Goal: Information Seeking & Learning: Learn about a topic

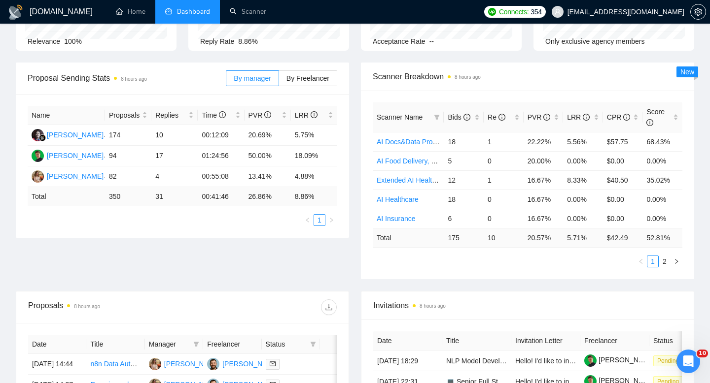
scroll to position [364, 0]
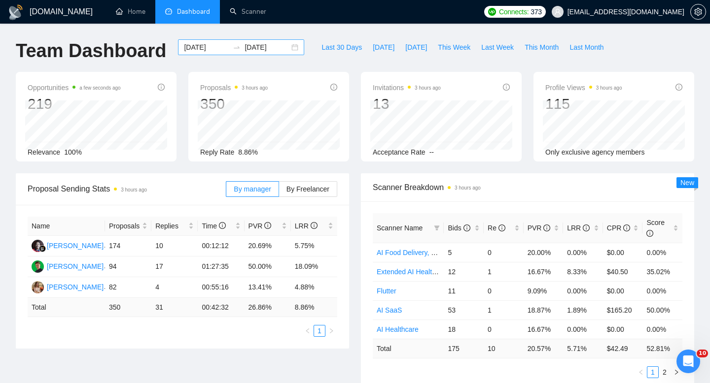
click at [209, 49] on input "[DATE]" at bounding box center [206, 47] width 45 height 11
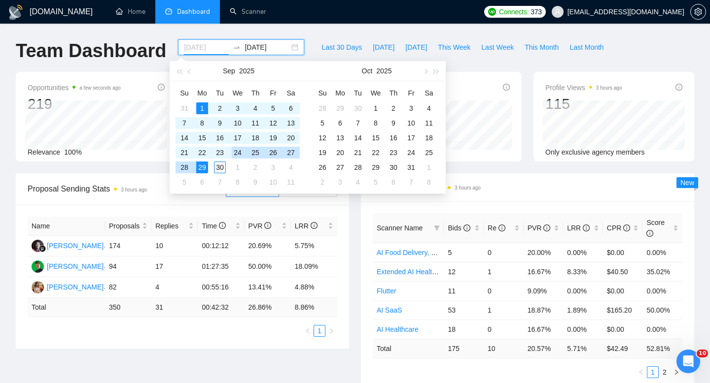
type input "[DATE]"
click at [222, 164] on div "30" at bounding box center [220, 168] width 12 height 12
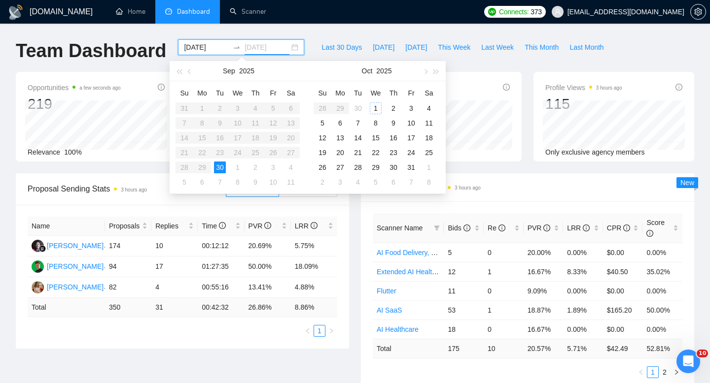
type input "2025-10-08"
type input "[DATE]"
click at [223, 169] on div "30" at bounding box center [220, 168] width 12 height 12
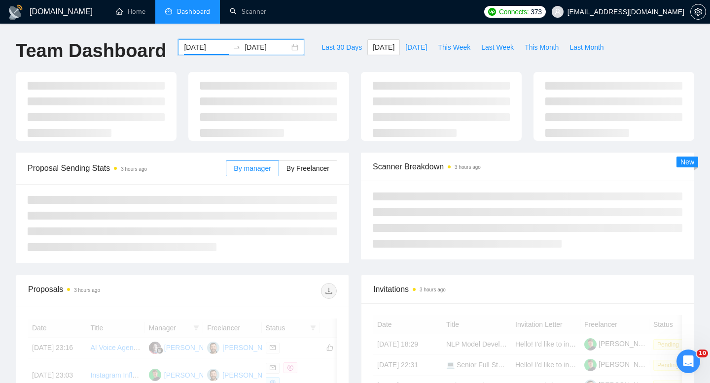
click at [209, 45] on input "[DATE]" at bounding box center [206, 47] width 45 height 11
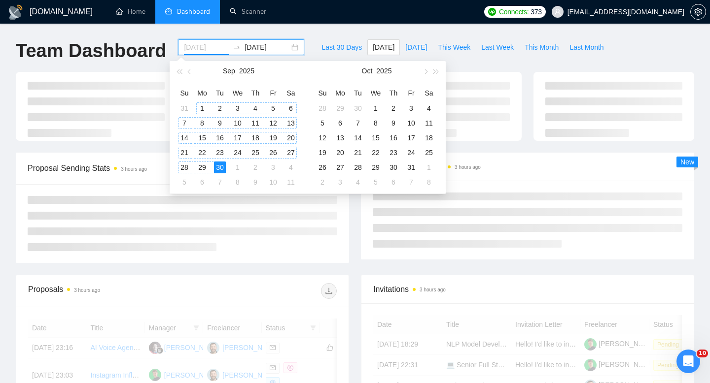
type input "[DATE]"
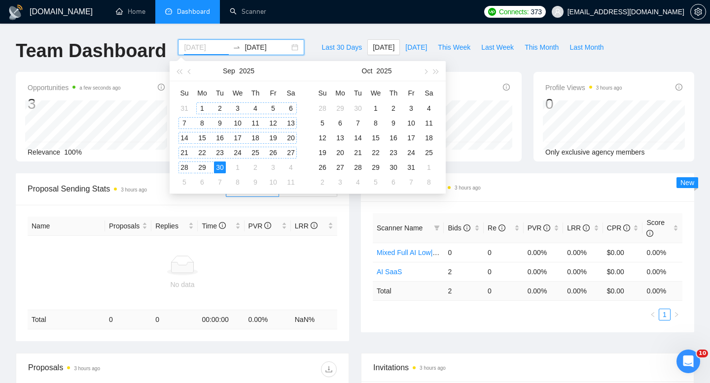
click at [203, 105] on div "1" at bounding box center [202, 108] width 12 height 12
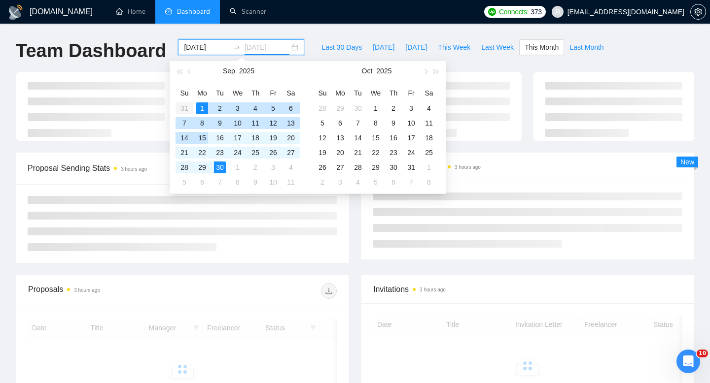
type input "[DATE]"
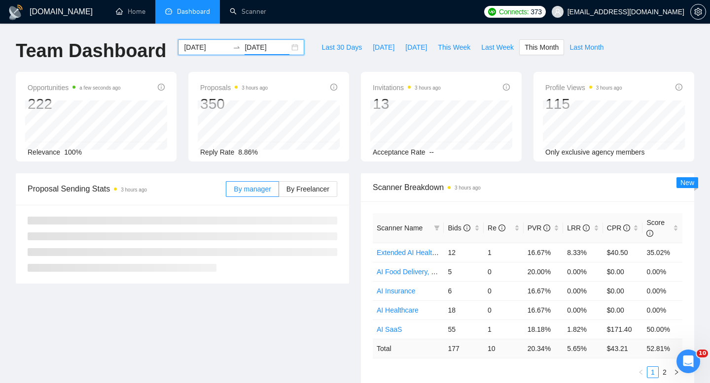
click at [257, 268] on ul at bounding box center [182, 244] width 309 height 55
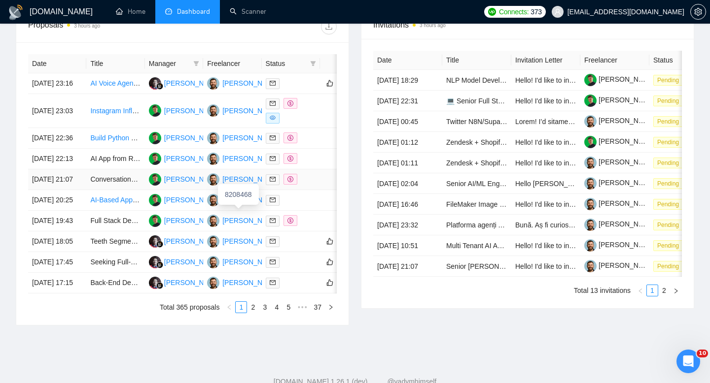
scroll to position [401, 0]
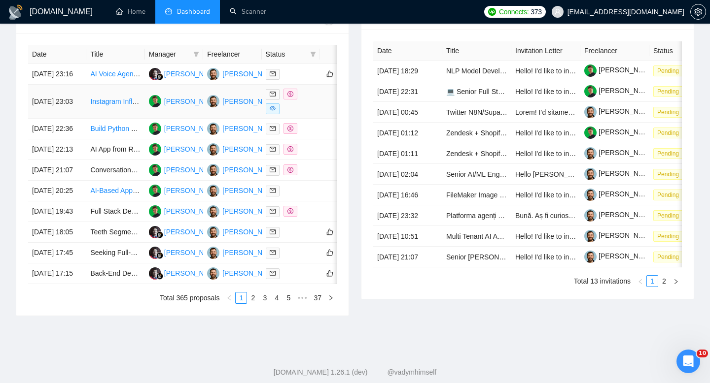
click at [80, 119] on td "[DATE] 23:03" at bounding box center [57, 102] width 58 height 34
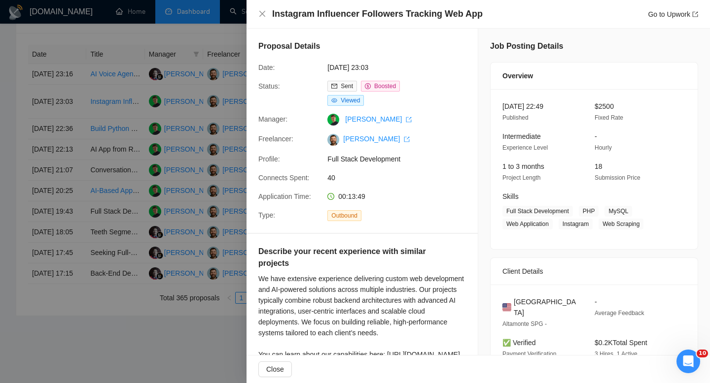
click at [264, 19] on div "Instagram Influencer Followers Tracking Web App Go to Upwork" at bounding box center [478, 14] width 440 height 12
click at [263, 17] on icon "close" at bounding box center [262, 14] width 8 height 8
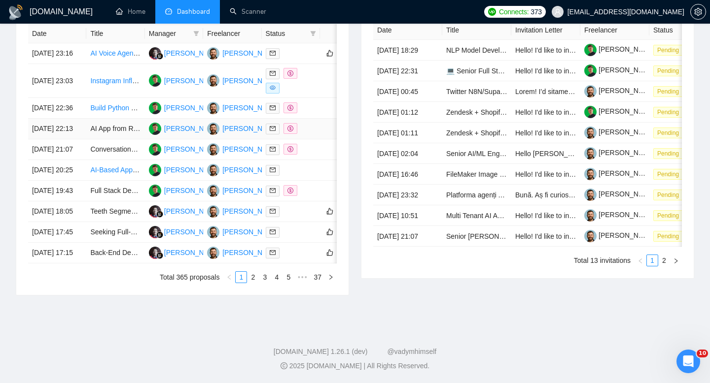
scroll to position [506, 0]
click at [252, 280] on link "2" at bounding box center [252, 277] width 11 height 11
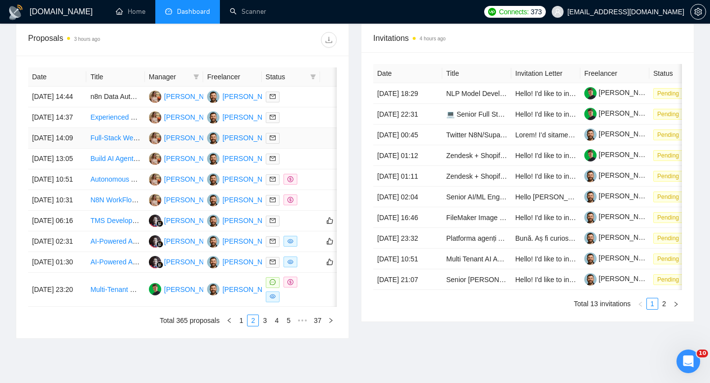
scroll to position [379, 0]
click at [74, 121] on td "29 Sep, 2025 14:37" at bounding box center [57, 117] width 58 height 21
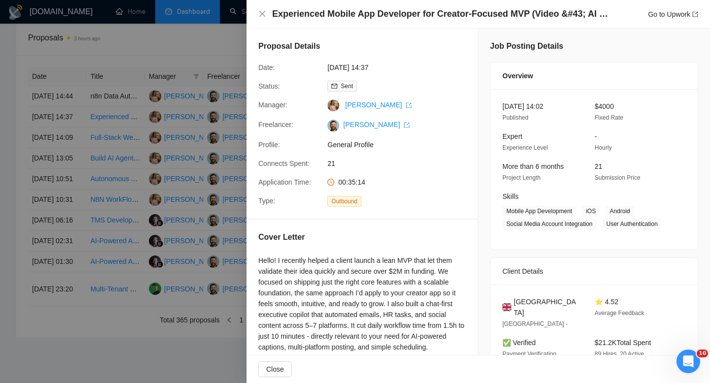
click at [267, 20] on div "Experienced Mobile App Developer for Creator-Focused MVP (Video &#43; AI &#43; …" at bounding box center [478, 14] width 440 height 12
click at [263, 17] on icon "close" at bounding box center [262, 14] width 8 height 8
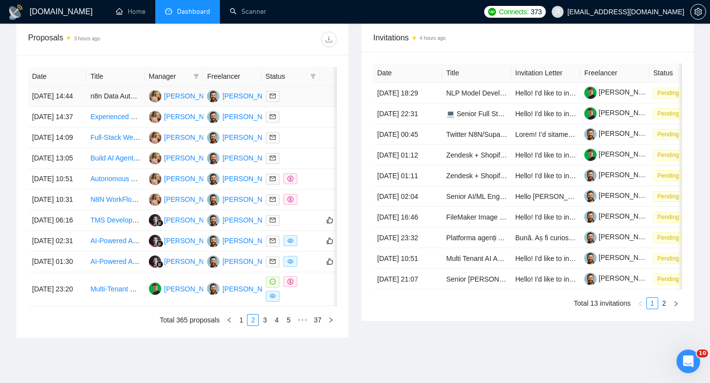
click at [86, 105] on tr "29 Sep, 2025 14:44 n8n Data Automations Expert Needed Anastasia Vlasova Vladimi…" at bounding box center [200, 96] width 345 height 21
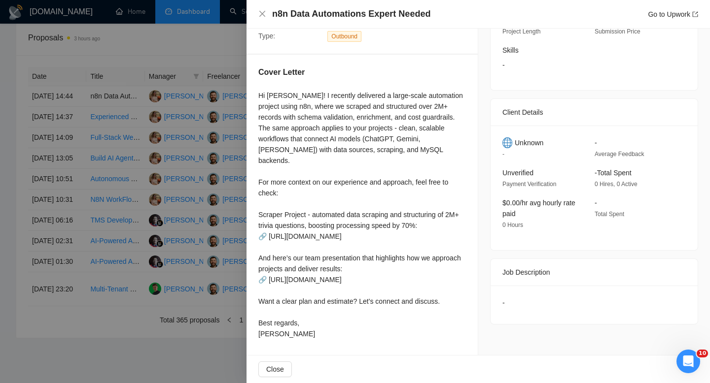
scroll to position [0, 0]
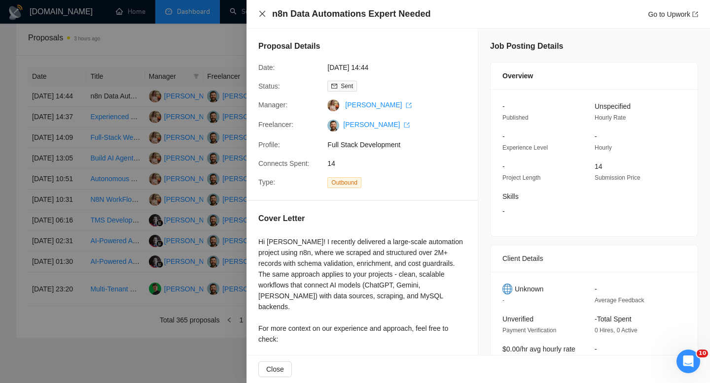
click at [260, 16] on icon "close" at bounding box center [262, 14] width 8 height 8
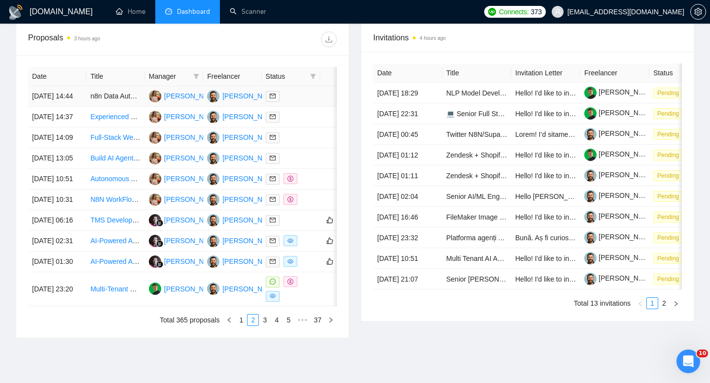
click at [121, 101] on td "n8n Data Automations Expert Needed" at bounding box center [115, 96] width 58 height 21
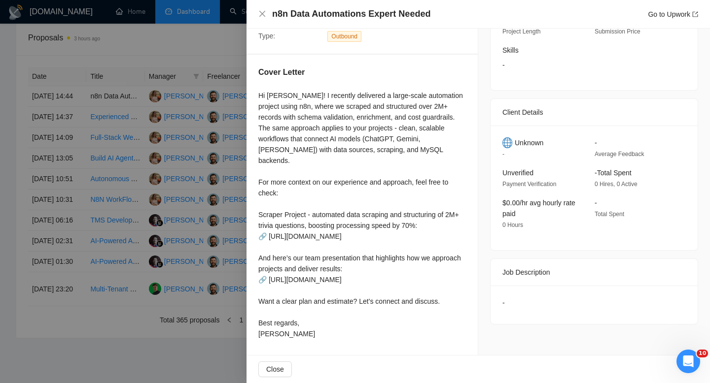
scroll to position [178, 0]
click at [263, 17] on icon "close" at bounding box center [262, 14] width 8 height 8
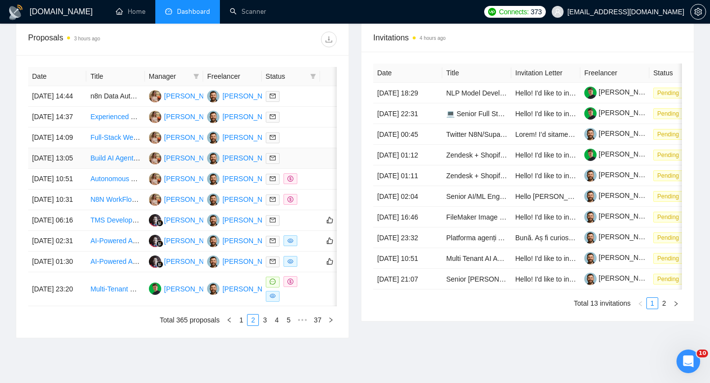
scroll to position [506, 0]
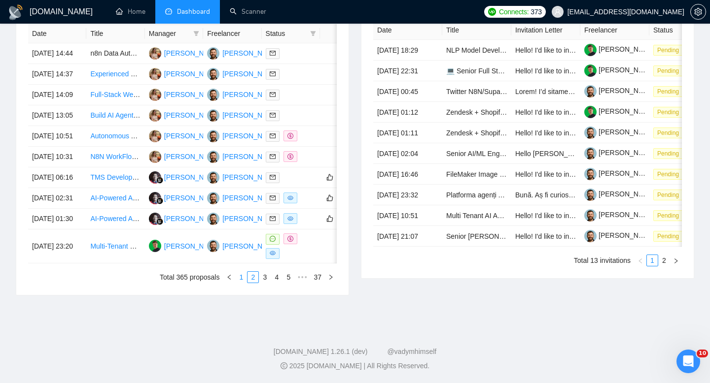
click at [239, 281] on link "1" at bounding box center [241, 277] width 11 height 11
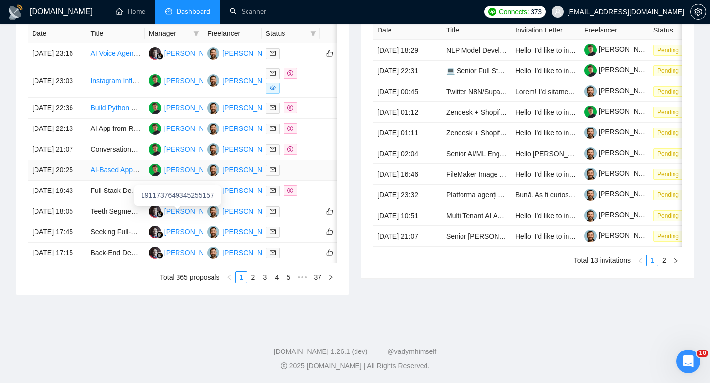
scroll to position [486, 0]
click at [123, 139] on td "Conversational AI Engineer for Real-Time AI Concierge (LLM/Whisper/TTS)" at bounding box center [115, 149] width 58 height 21
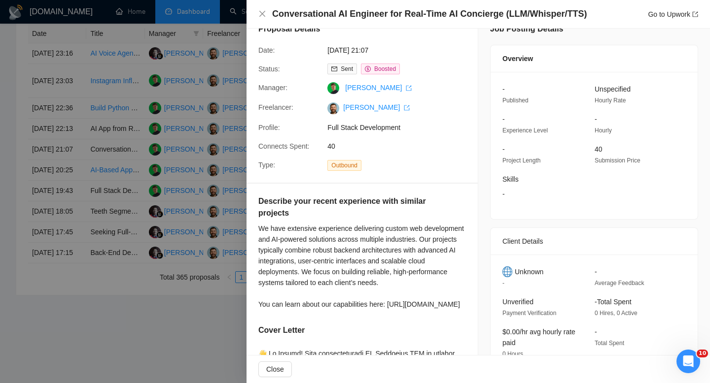
scroll to position [0, 0]
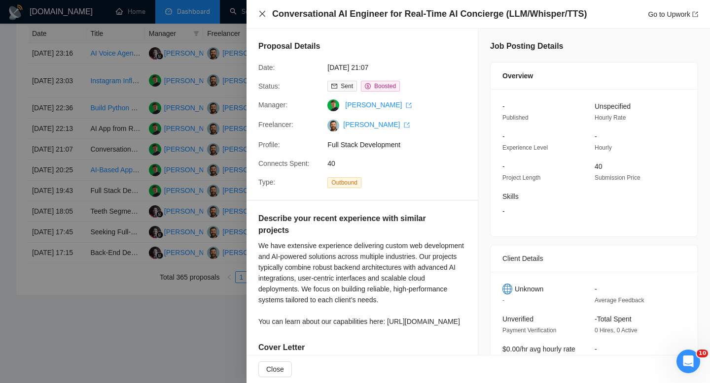
click at [262, 11] on icon "close" at bounding box center [262, 14] width 8 height 8
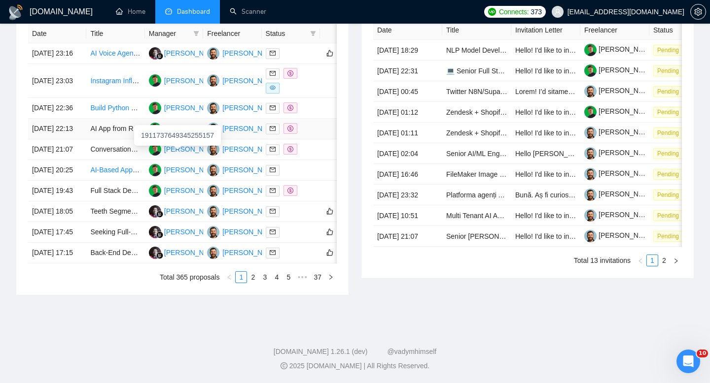
click at [113, 119] on td "AI App from RAG Model –" at bounding box center [115, 129] width 58 height 21
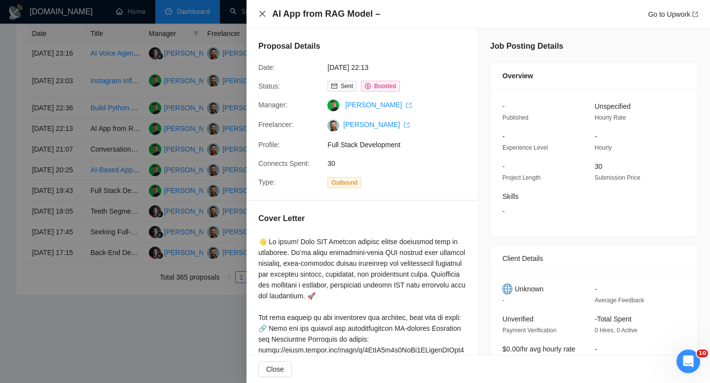
click at [265, 15] on icon "close" at bounding box center [262, 14] width 8 height 8
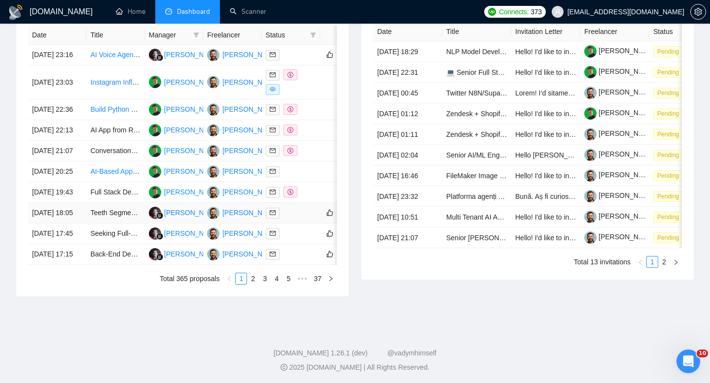
scroll to position [424, 0]
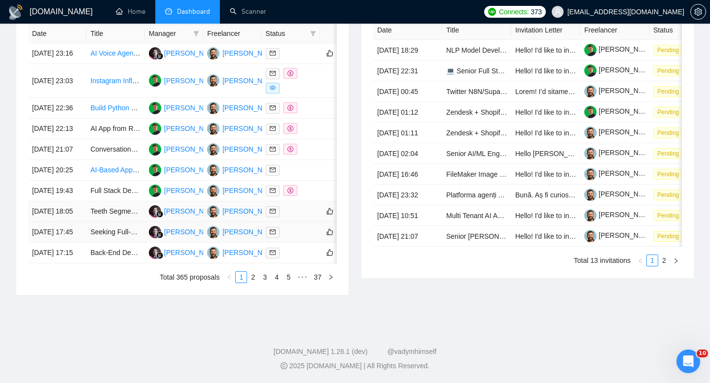
click at [93, 243] on td "Seeking Full-Stack Developer to Build MVP (Next.js, Supabase, AI Integration)" at bounding box center [115, 232] width 58 height 21
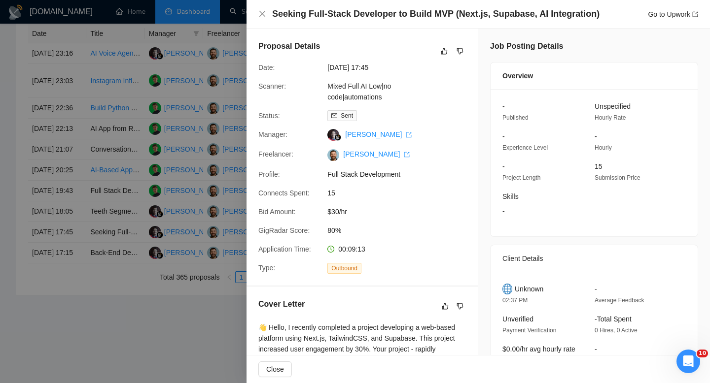
scroll to position [5, 0]
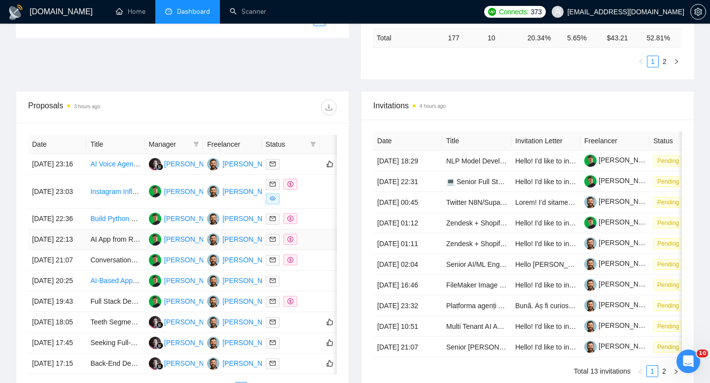
scroll to position [314, 0]
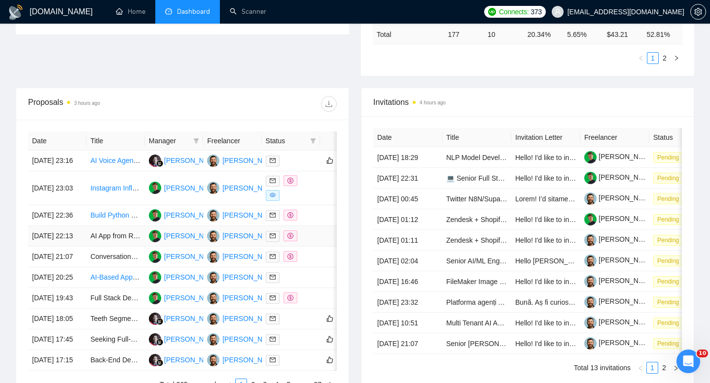
click at [88, 247] on td "AI App from RAG Model –" at bounding box center [115, 236] width 58 height 21
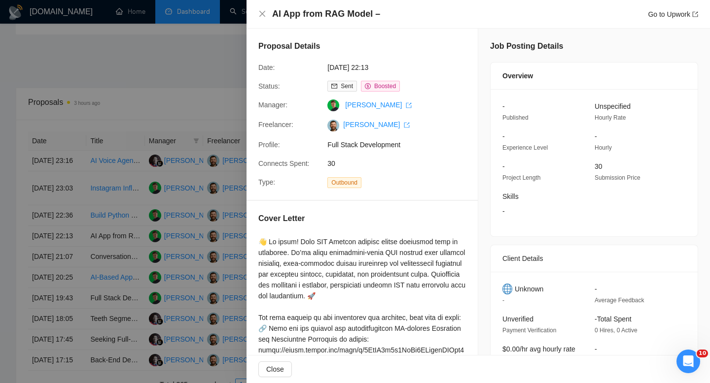
scroll to position [17, 0]
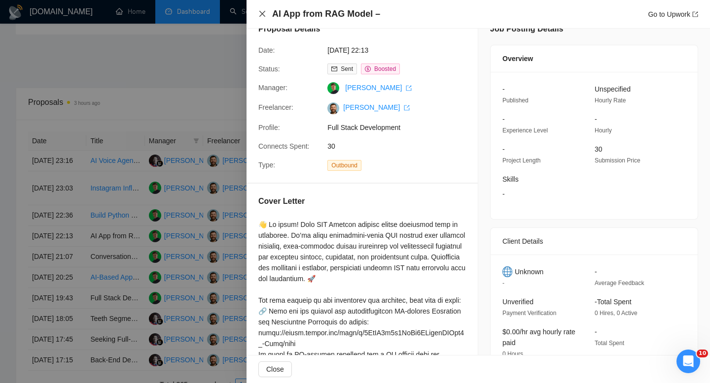
click at [262, 13] on icon "close" at bounding box center [262, 14] width 6 height 6
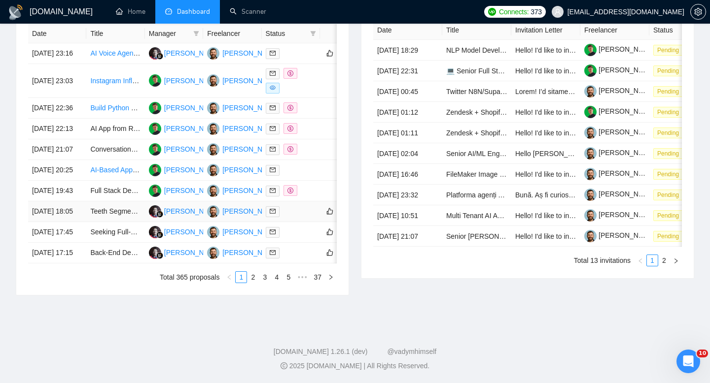
scroll to position [504, 0]
click at [250, 282] on link "2" at bounding box center [252, 277] width 11 height 11
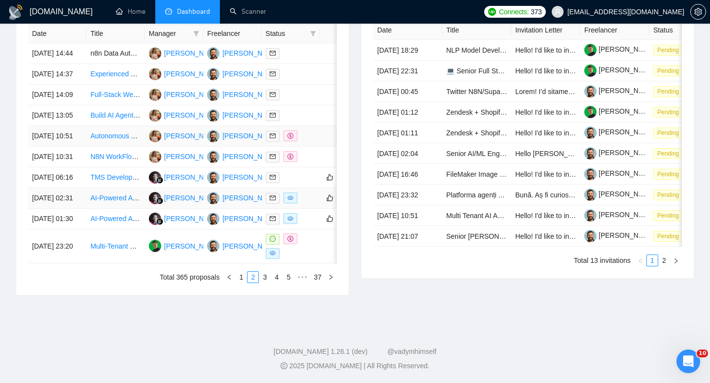
scroll to position [475, 0]
click at [260, 283] on link "3" at bounding box center [264, 277] width 11 height 11
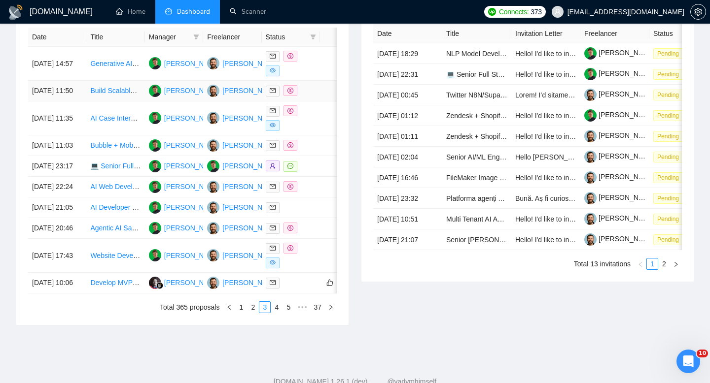
scroll to position [513, 0]
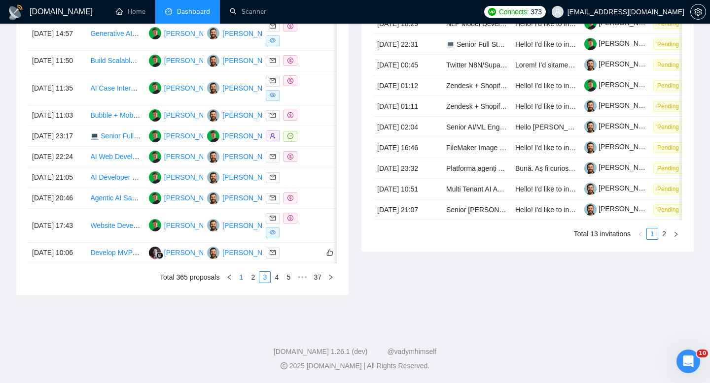
click at [241, 281] on link "1" at bounding box center [241, 277] width 11 height 11
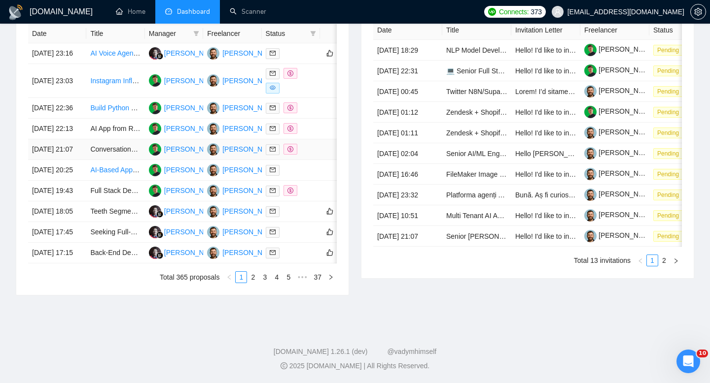
scroll to position [463, 0]
click at [103, 222] on td "Teeth Segmentation Application Development" at bounding box center [115, 212] width 58 height 21
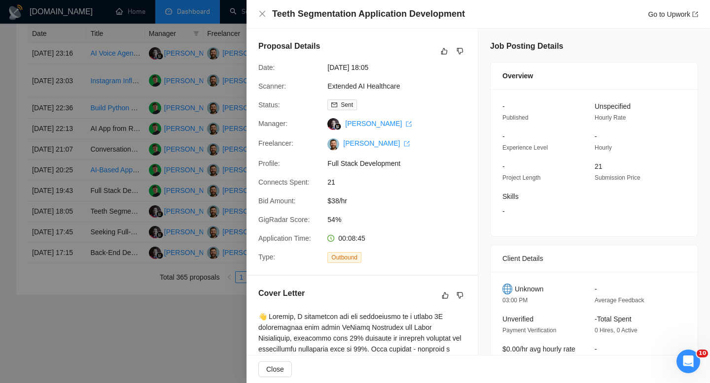
scroll to position [250, 0]
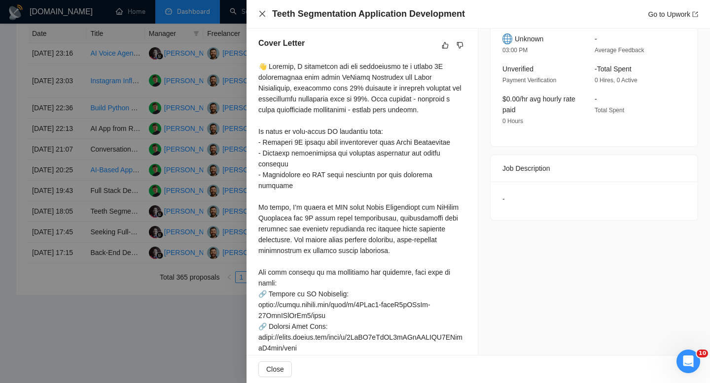
click at [262, 14] on icon "close" at bounding box center [262, 14] width 6 height 6
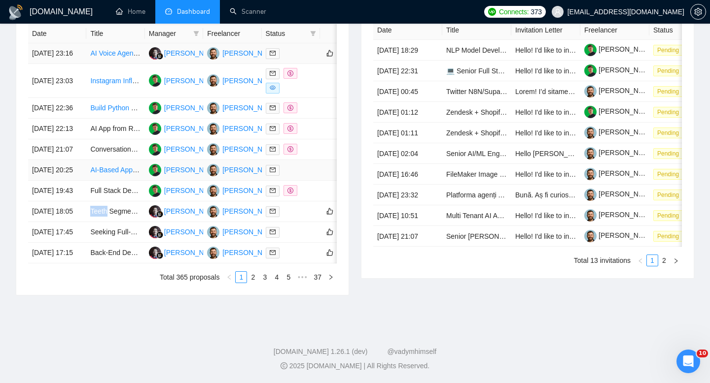
scroll to position [506, 0]
click at [265, 276] on link "3" at bounding box center [264, 277] width 11 height 11
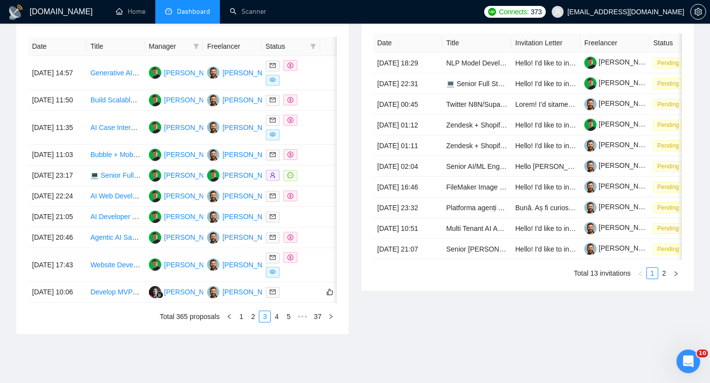
scroll to position [513, 0]
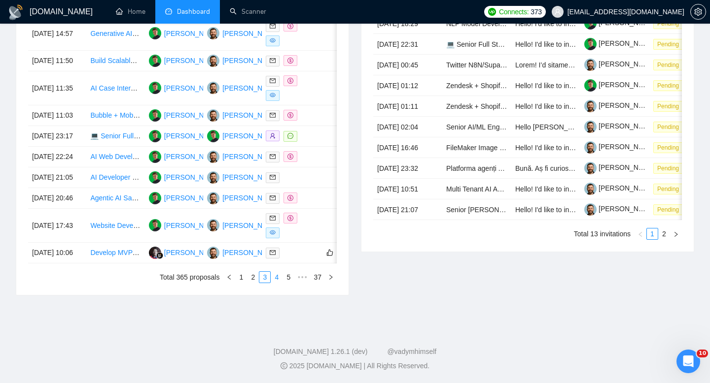
click at [279, 282] on link "4" at bounding box center [276, 277] width 11 height 11
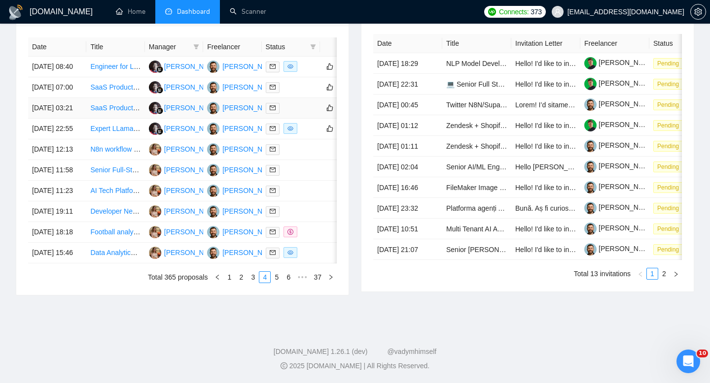
scroll to position [502, 0]
click at [278, 281] on link "5" at bounding box center [276, 277] width 11 height 11
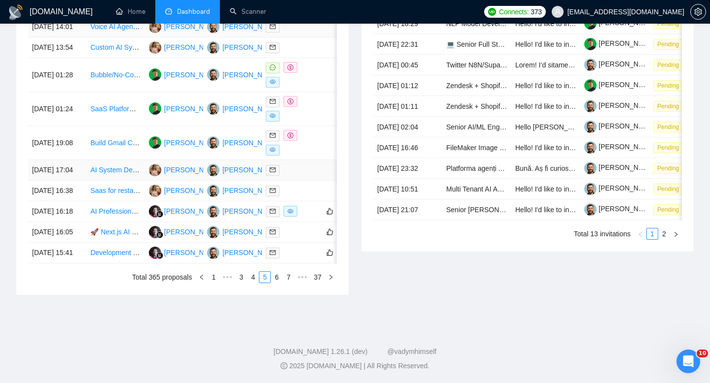
scroll to position [455, 0]
click at [211, 283] on link "1" at bounding box center [213, 277] width 11 height 11
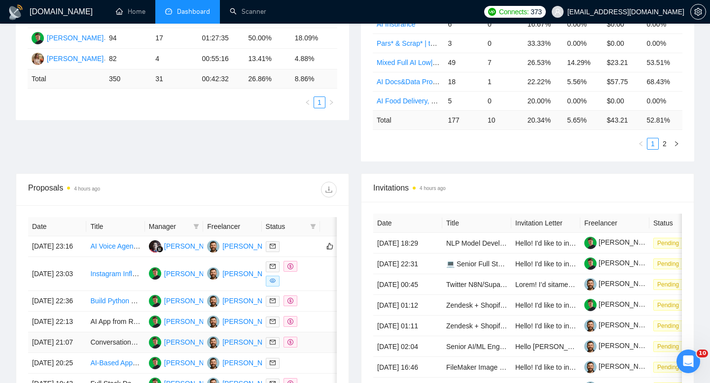
scroll to position [180, 0]
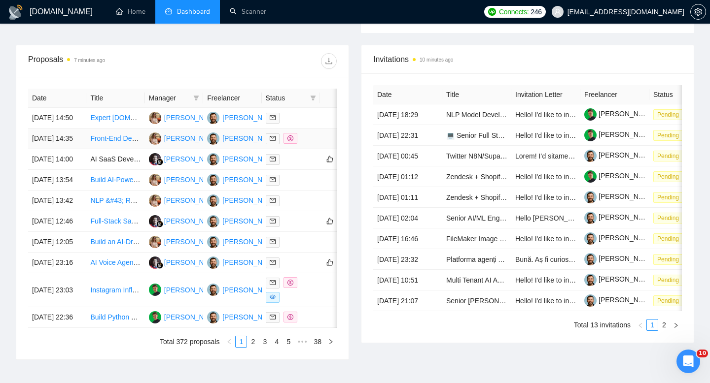
scroll to position [378, 0]
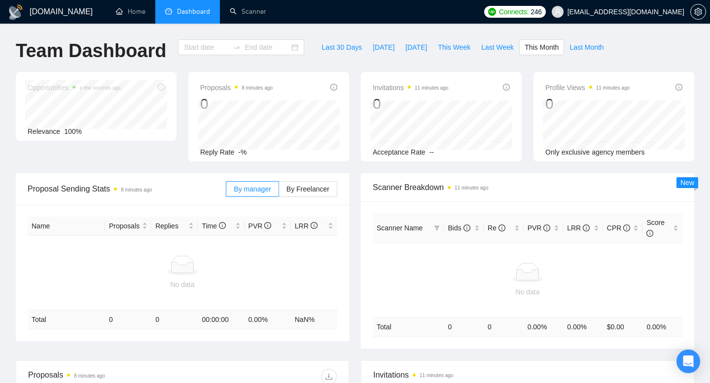
type input "[DATE]"
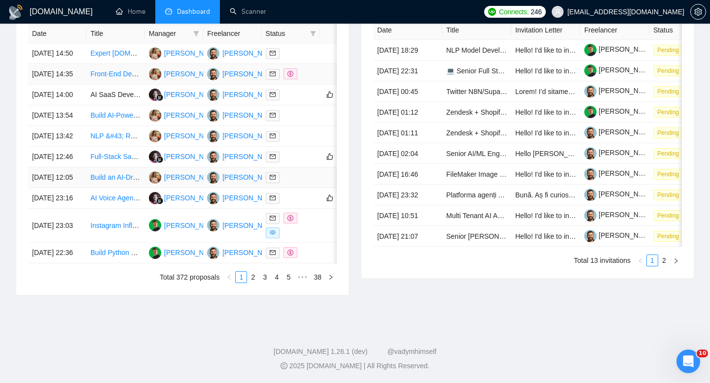
scroll to position [506, 0]
